Goal: Task Accomplishment & Management: Use online tool/utility

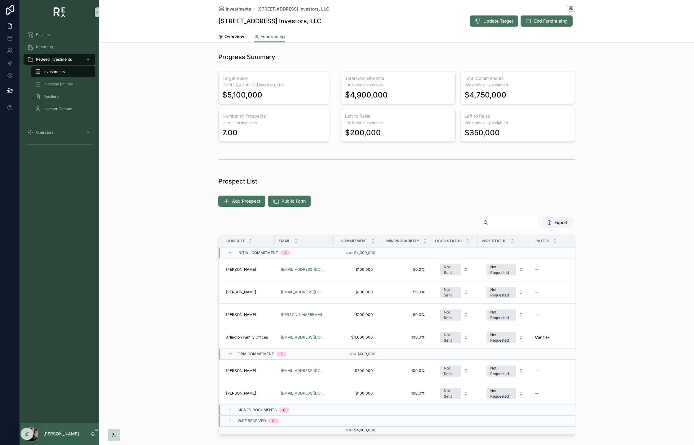
scroll to position [188, 0]
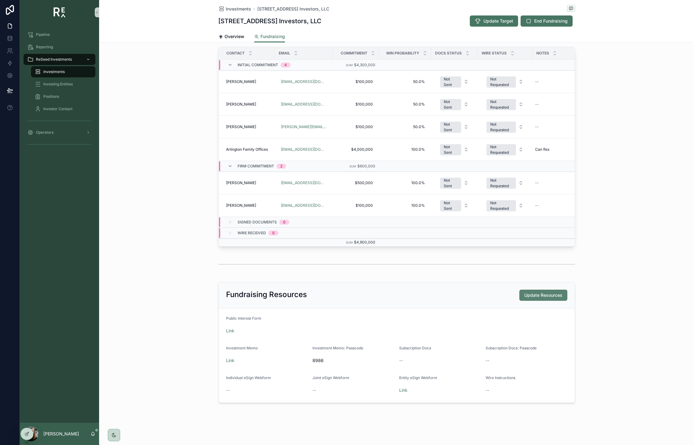
click at [557, 296] on span "Update Resources" at bounding box center [543, 295] width 38 height 6
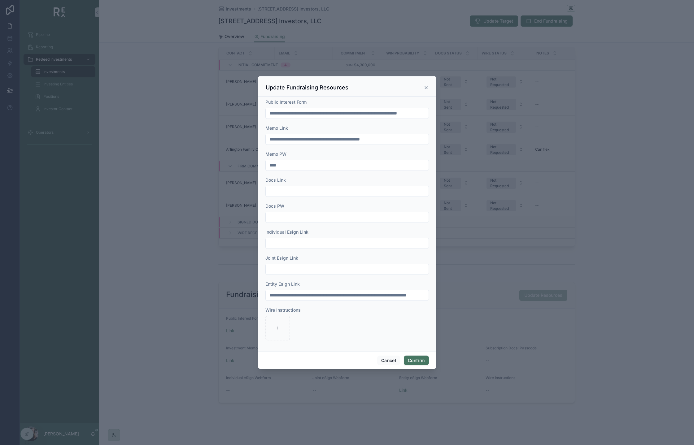
click at [304, 266] on input "text" at bounding box center [347, 269] width 163 height 9
paste input "**********"
type input "**********"
click at [420, 359] on button "Confirm" at bounding box center [416, 361] width 25 height 10
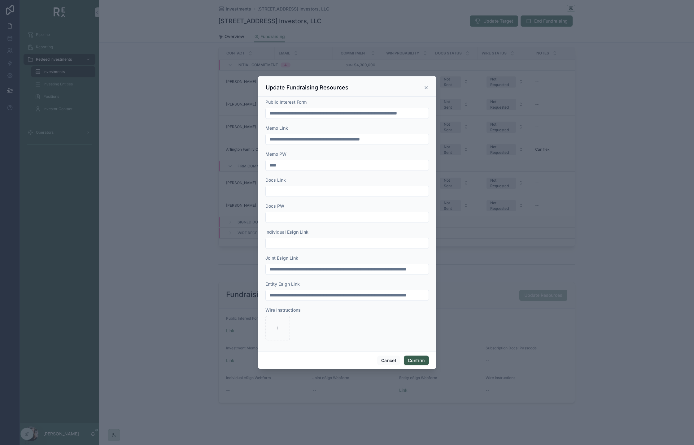
scroll to position [0, 0]
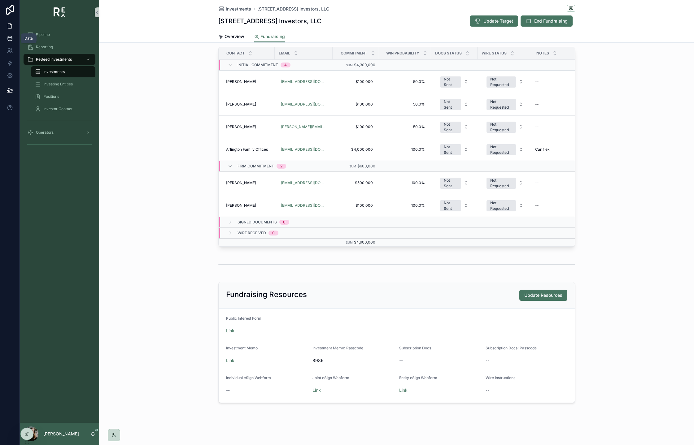
click at [8, 40] on icon at bounding box center [10, 39] width 4 height 2
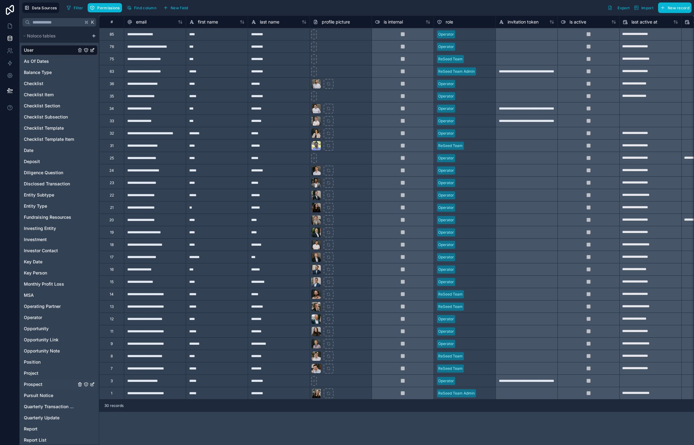
click at [39, 387] on span "Prospect" at bounding box center [33, 385] width 19 height 6
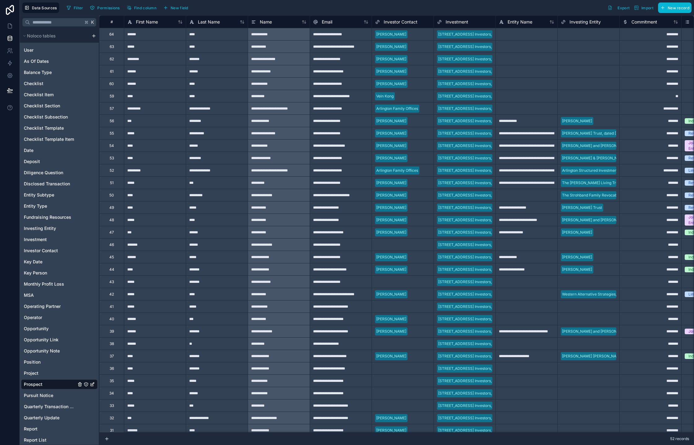
click at [112, 36] on div "64" at bounding box center [111, 34] width 5 height 5
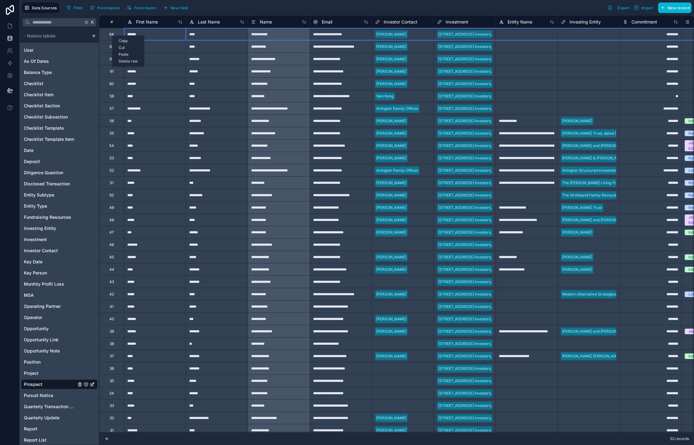
click at [124, 62] on div "Delete row" at bounding box center [128, 61] width 32 height 7
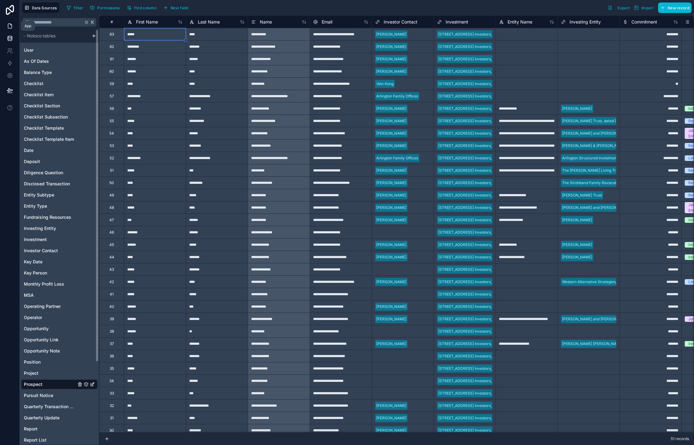
click at [8, 24] on icon at bounding box center [10, 26] width 4 height 5
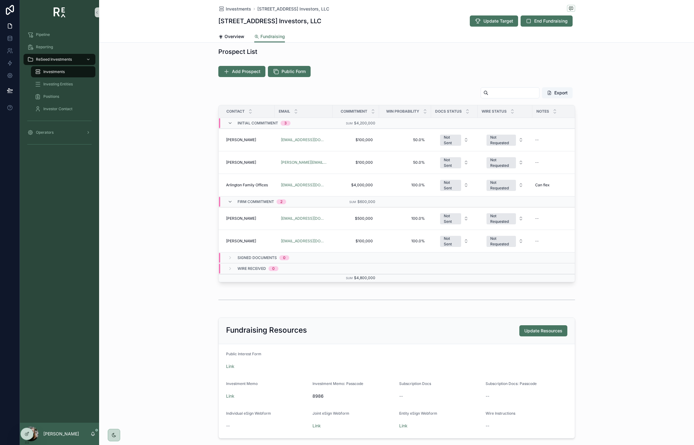
scroll to position [130, 0]
click at [94, 436] on icon "scrollable content" at bounding box center [92, 434] width 5 height 5
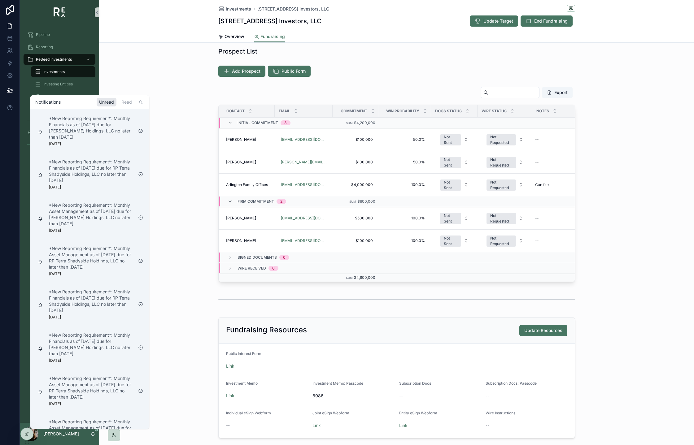
click at [163, 240] on div "Export Contact Email Commitment Win Probability Docs Status Wire Status Notes I…" at bounding box center [396, 184] width 595 height 200
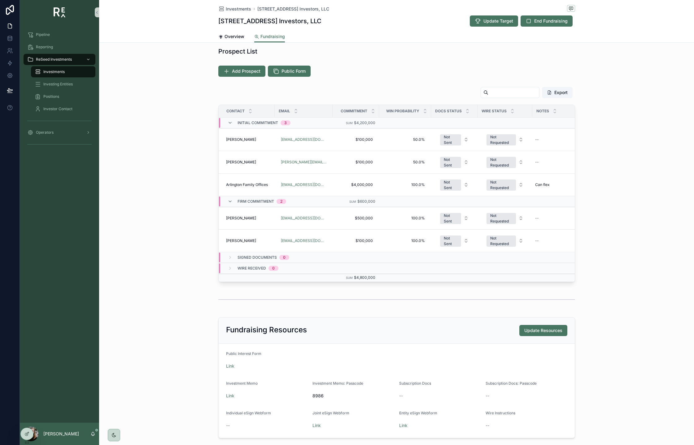
click at [163, 240] on div "Export Contact Email Commitment Win Probability Docs Status Wire Status Notes I…" at bounding box center [396, 184] width 595 height 200
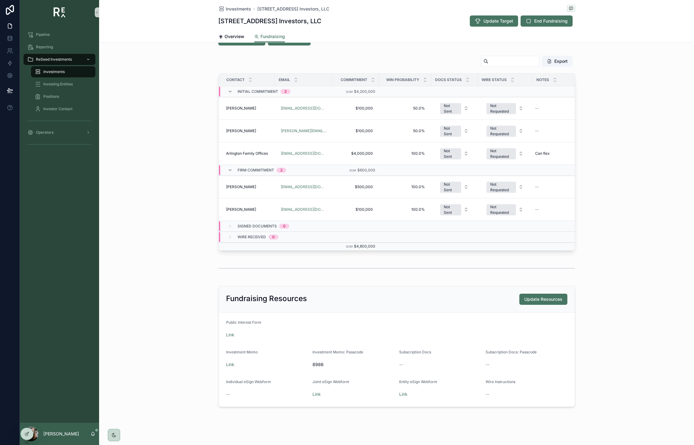
scroll to position [165, 0]
